Goal: Information Seeking & Learning: Understand process/instructions

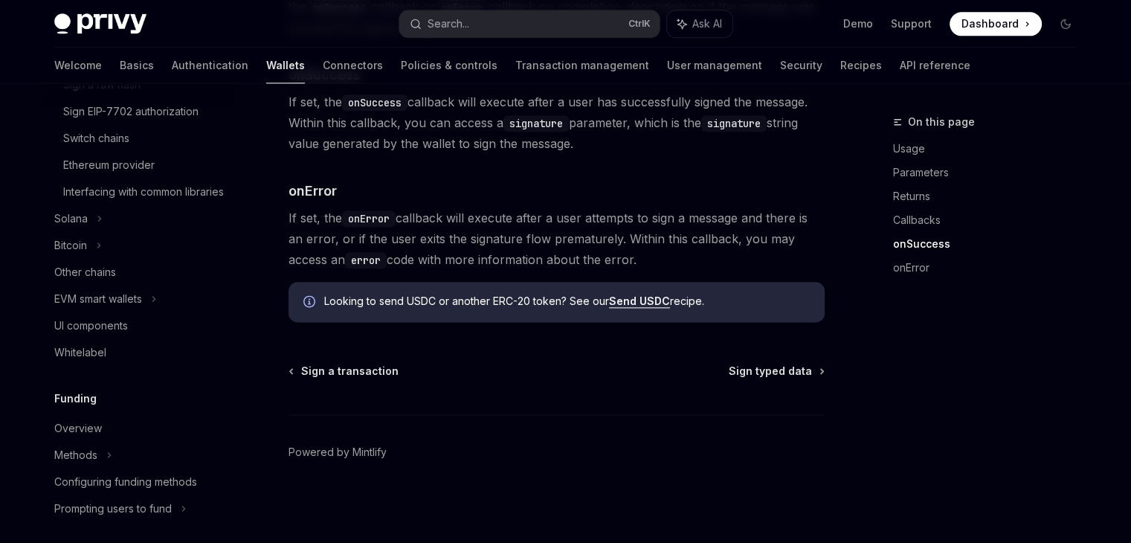
scroll to position [553, 0]
click at [157, 306] on icon at bounding box center [154, 298] width 6 height 18
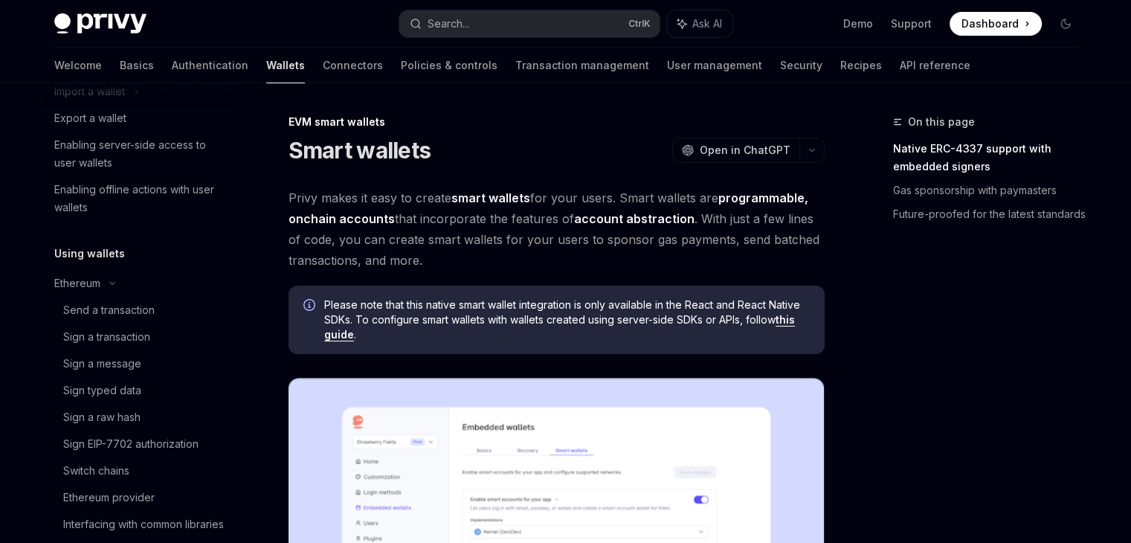
scroll to position [219, 0]
click at [155, 364] on div "Sign a message" at bounding box center [143, 365] width 161 height 18
type textarea "*"
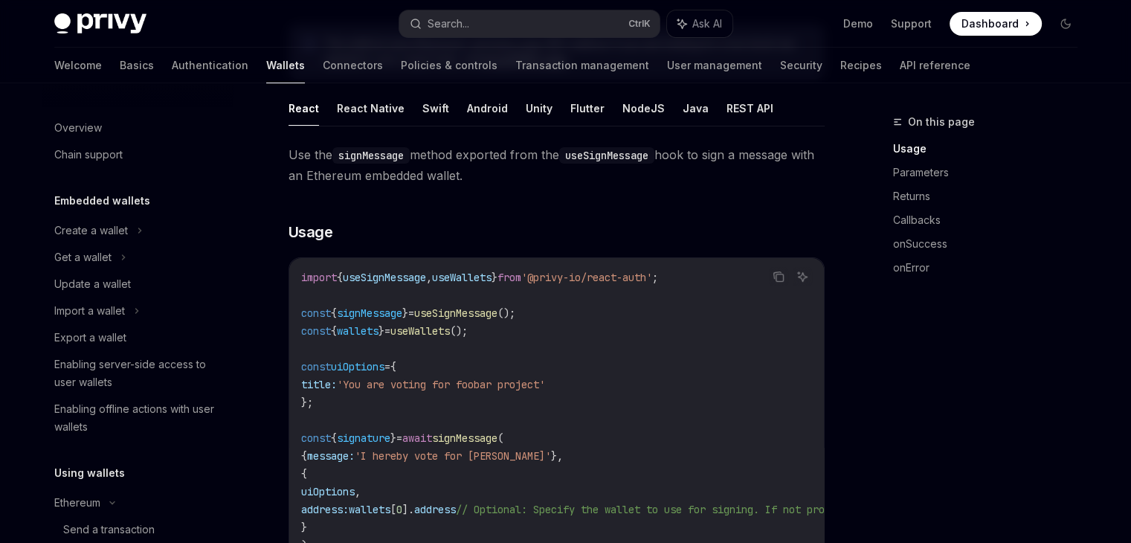
scroll to position [163, 0]
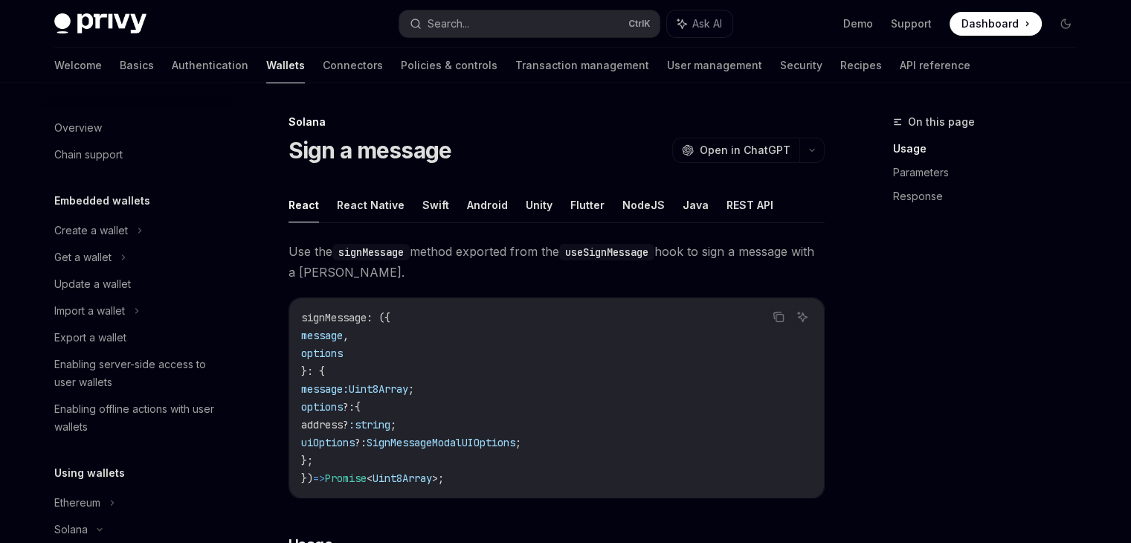
scroll to position [243, 0]
